Goal: Navigation & Orientation: Find specific page/section

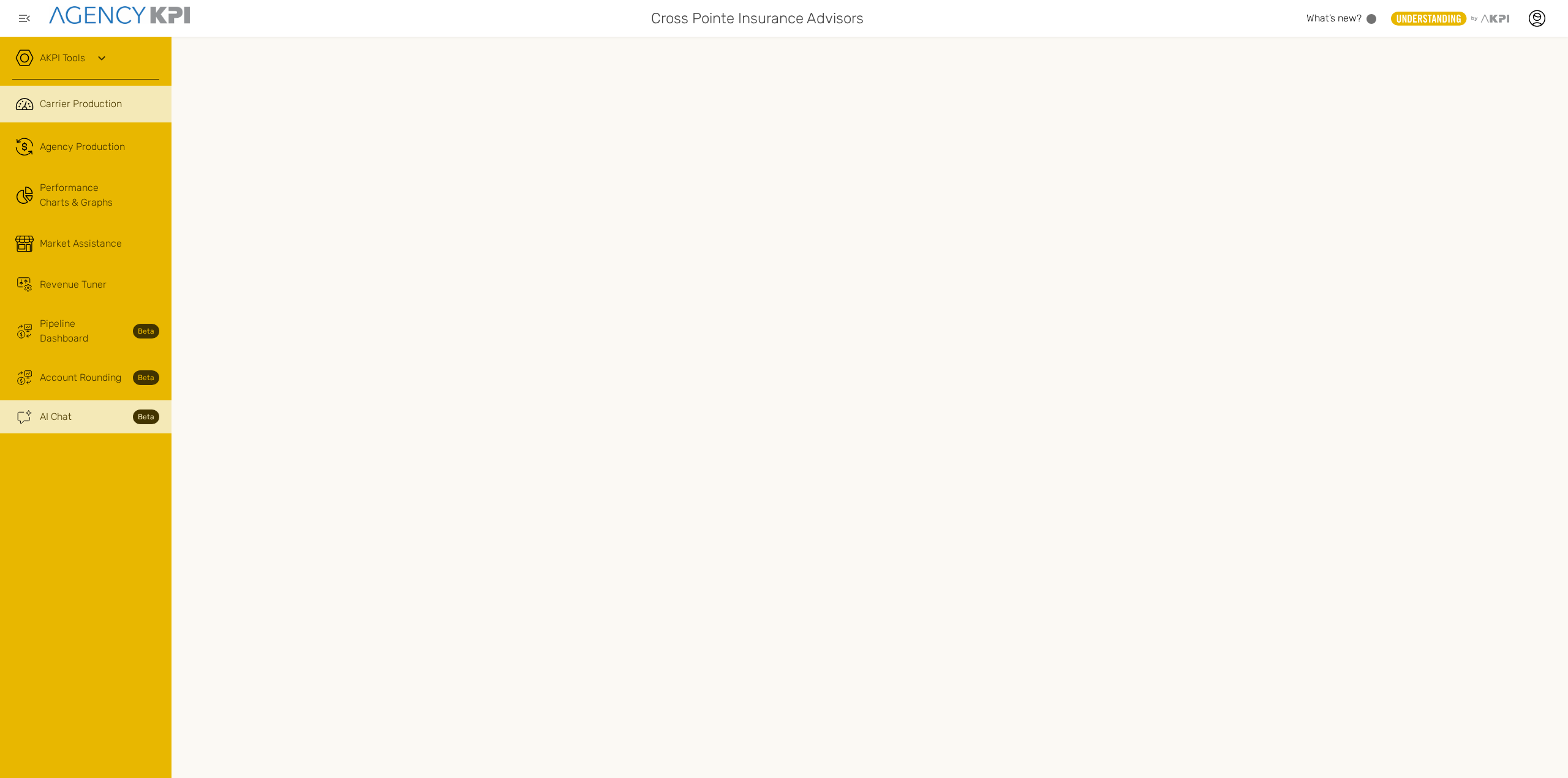
click at [82, 412] on link "Ai Chat Spark Streamline Icon: https://streamlinehq.com AI Chat Beta" at bounding box center [85, 417] width 171 height 33
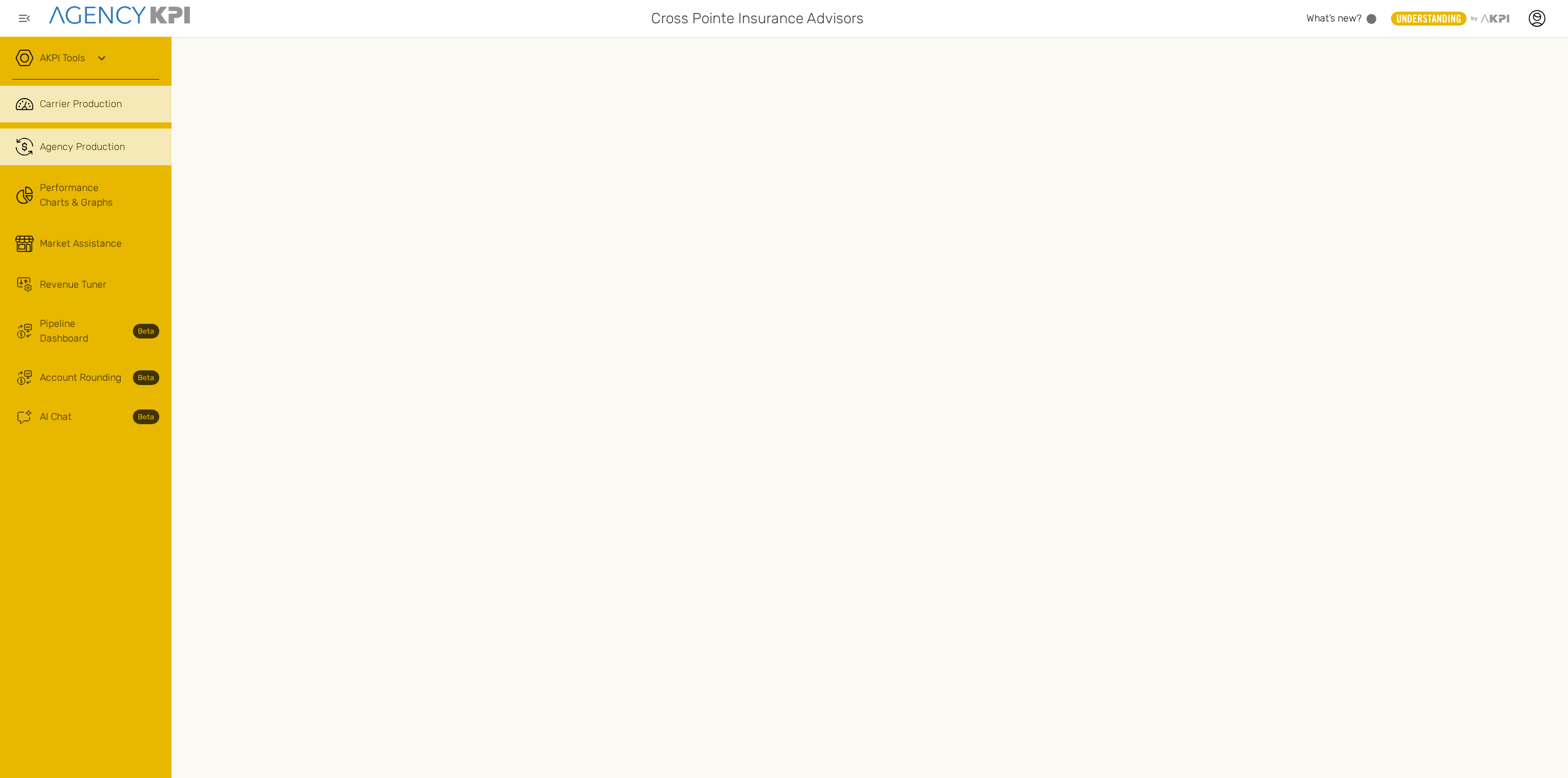
click at [67, 144] on span "Agency Production" at bounding box center [82, 147] width 85 height 15
click at [1538, 19] on icon at bounding box center [1536, 18] width 18 height 18
drag, startPoint x: 1484, startPoint y: 93, endPoint x: 1483, endPoint y: 86, distance: 7.1
click at [1487, 85] on link "Admin Portal" at bounding box center [1475, 85] width 49 height 10
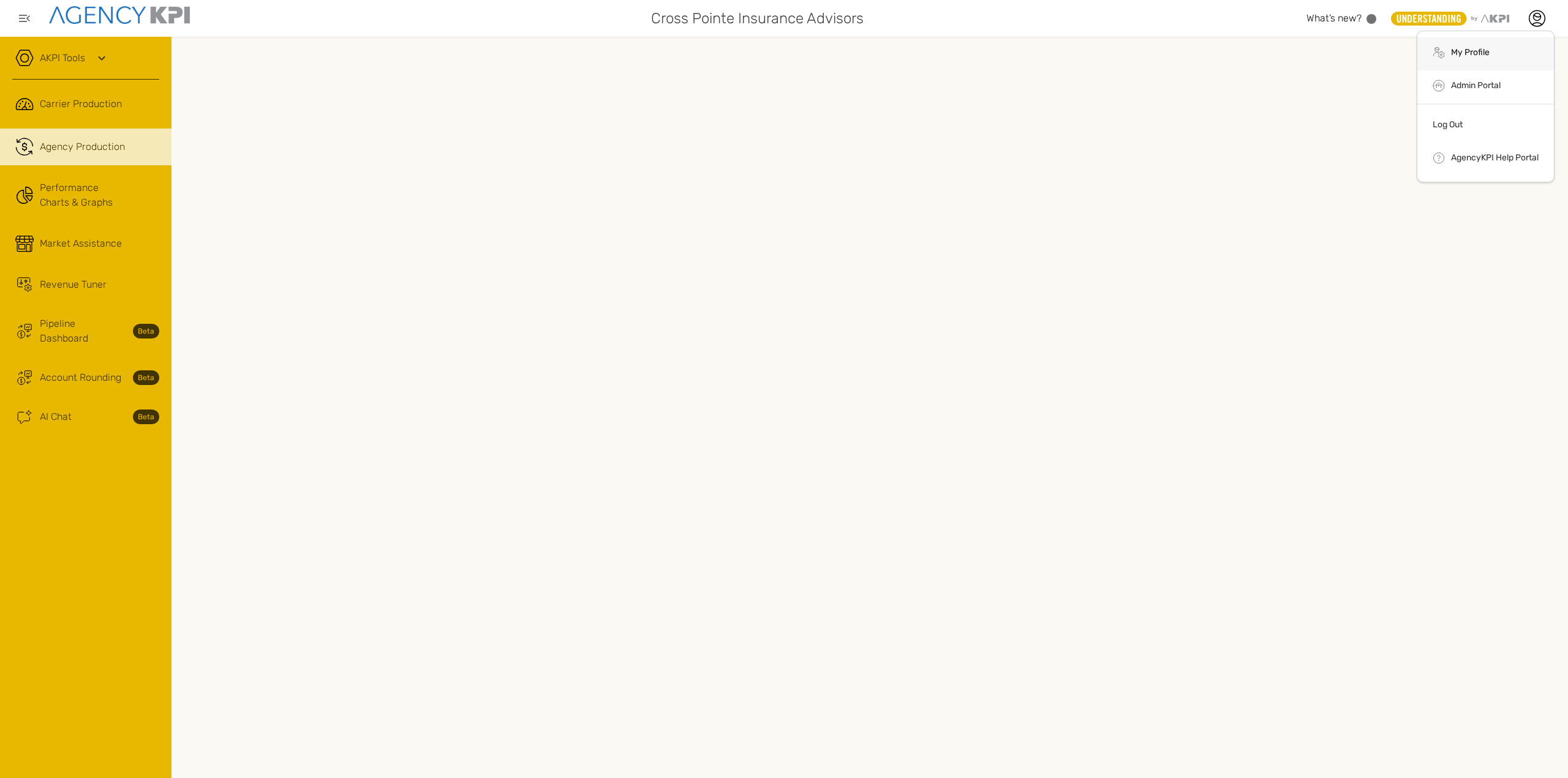
click at [1462, 62] on li ".cls-1{fill:none;stroke:#000;stroke-linecap:round;stroke-linejoin:round;stroke-…" at bounding box center [1486, 54] width 137 height 33
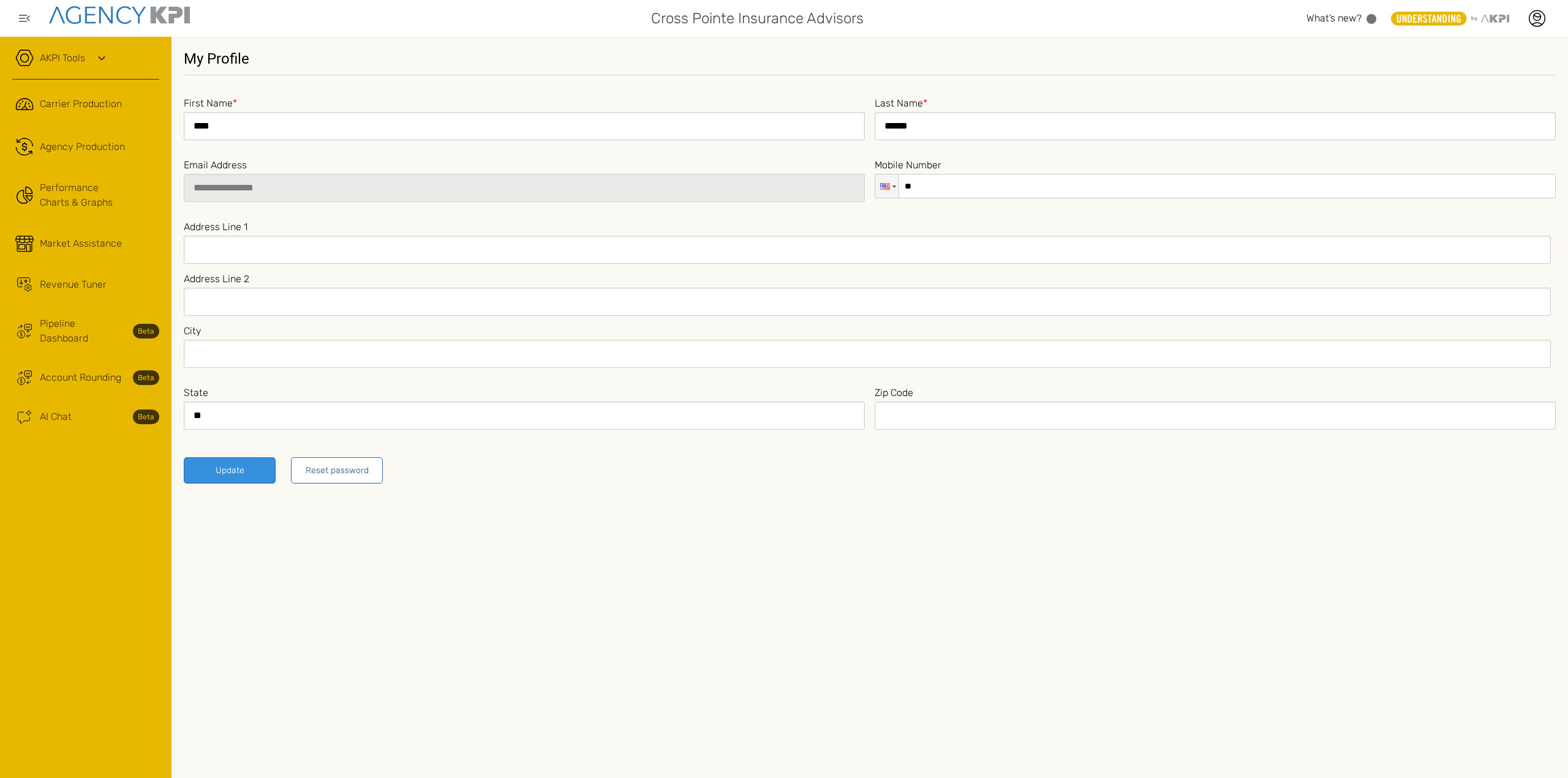
click at [777, 221] on label "Address Line 1 *" at bounding box center [867, 226] width 1367 height 17
click at [315, 475] on button "Reset password" at bounding box center [337, 470] width 92 height 26
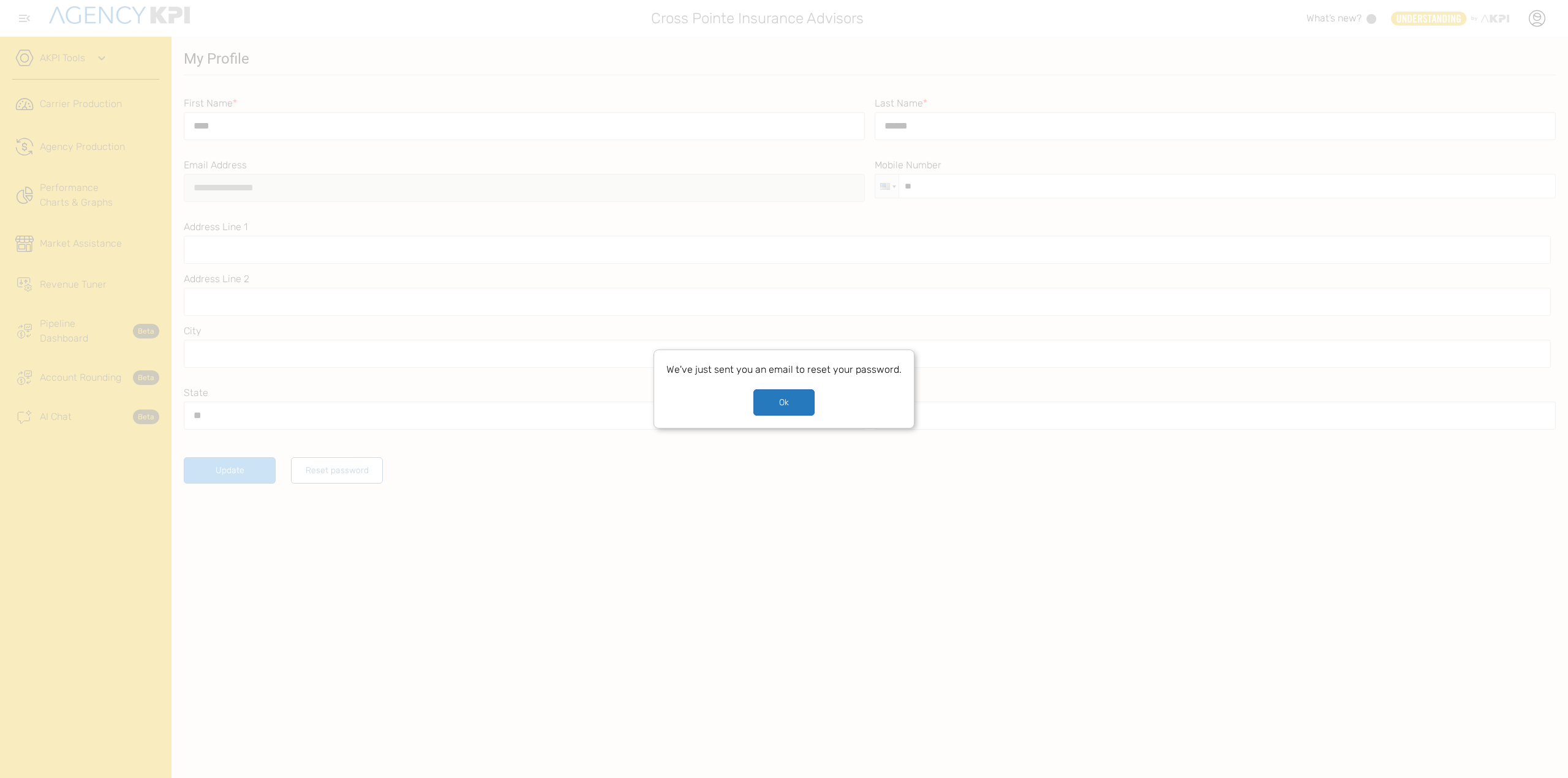
click at [785, 398] on button "Ok" at bounding box center [784, 403] width 61 height 26
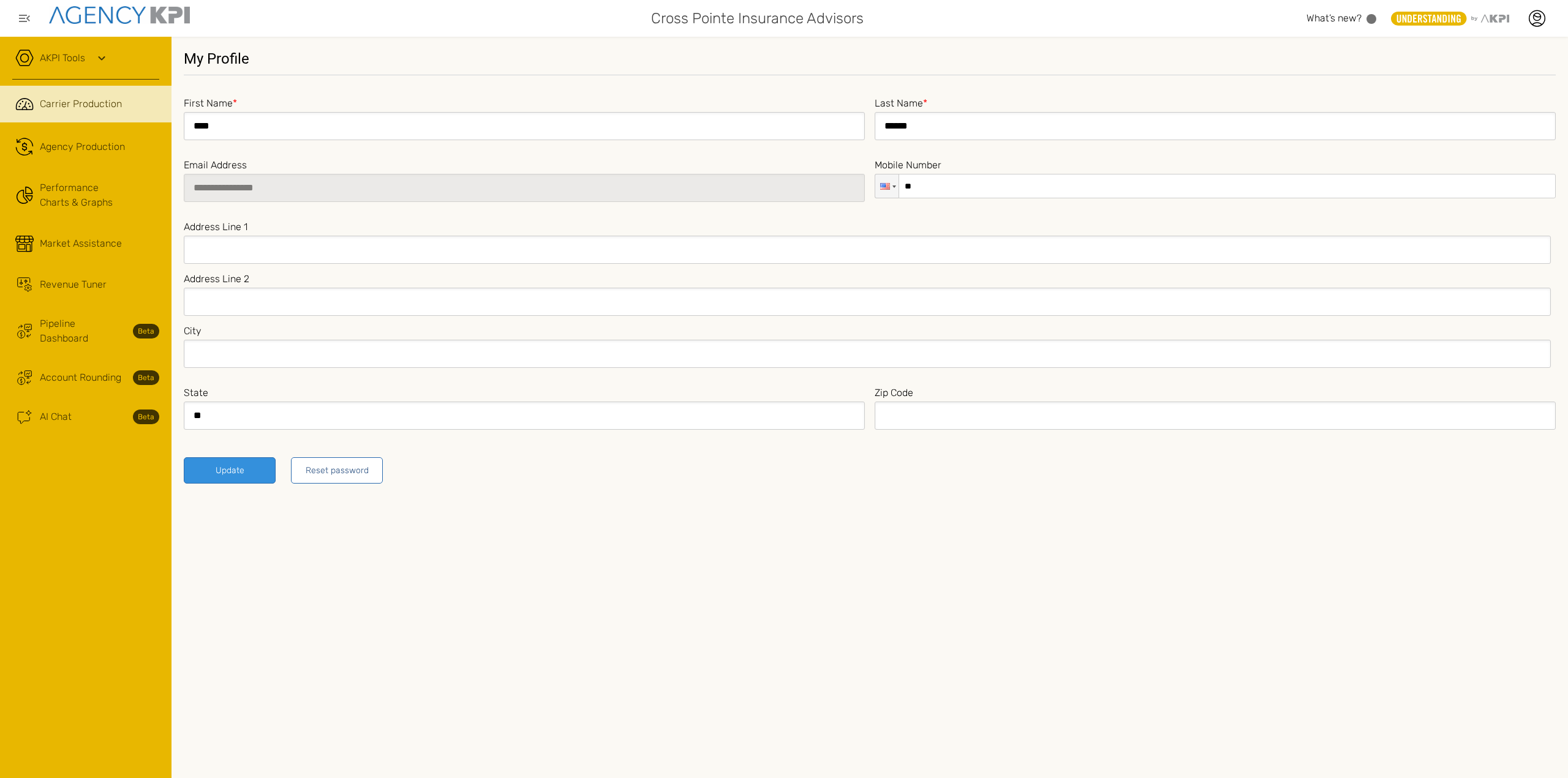
click at [64, 106] on span "Carrier Production" at bounding box center [81, 104] width 82 height 15
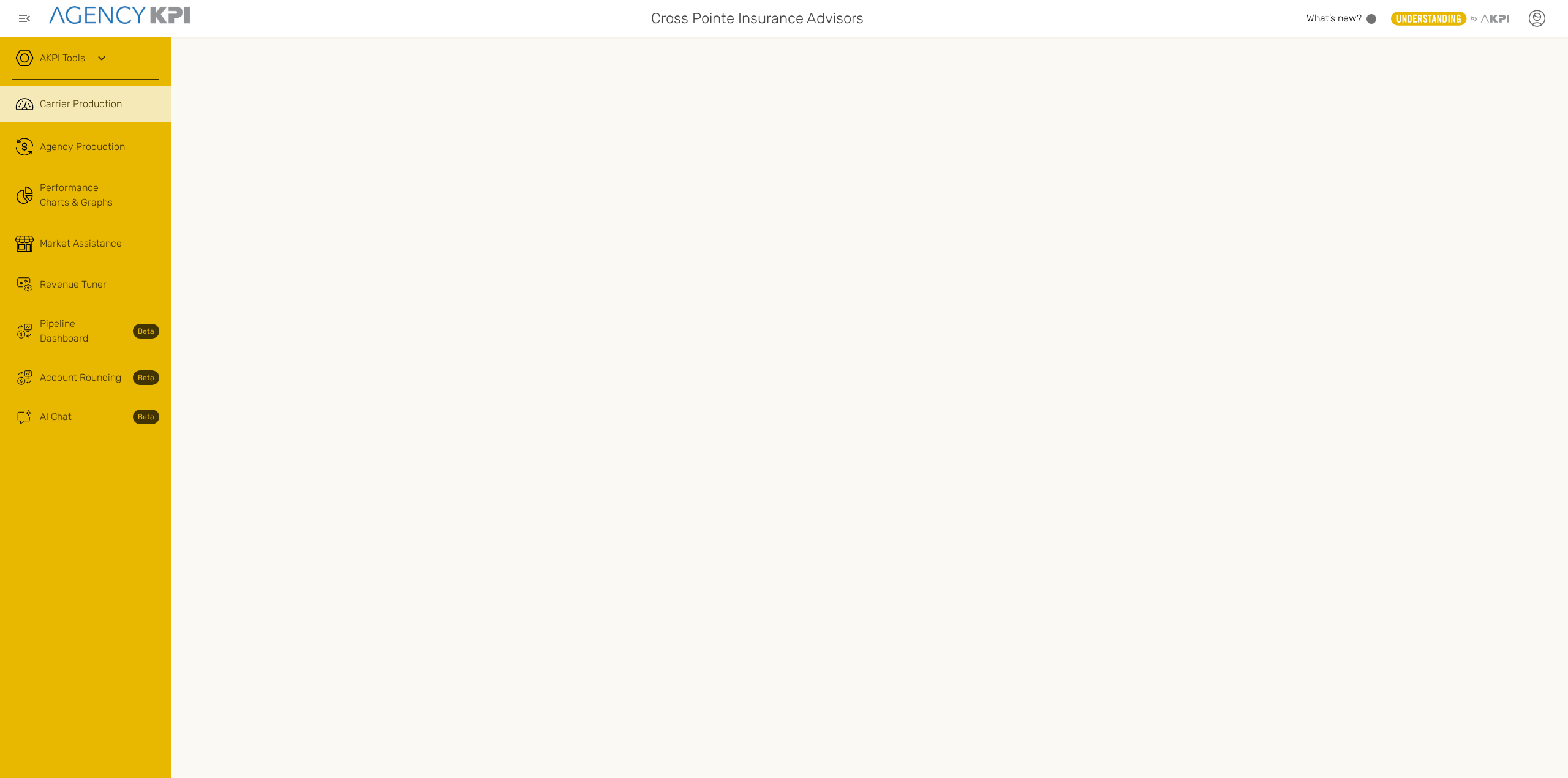
click at [1531, 18] on icon at bounding box center [1536, 18] width 18 height 18
click at [1536, 18] on icon at bounding box center [1536, 18] width 18 height 18
click at [1511, 77] on li "Admin Portal" at bounding box center [1486, 87] width 137 height 33
